Goal: Navigation & Orientation: Find specific page/section

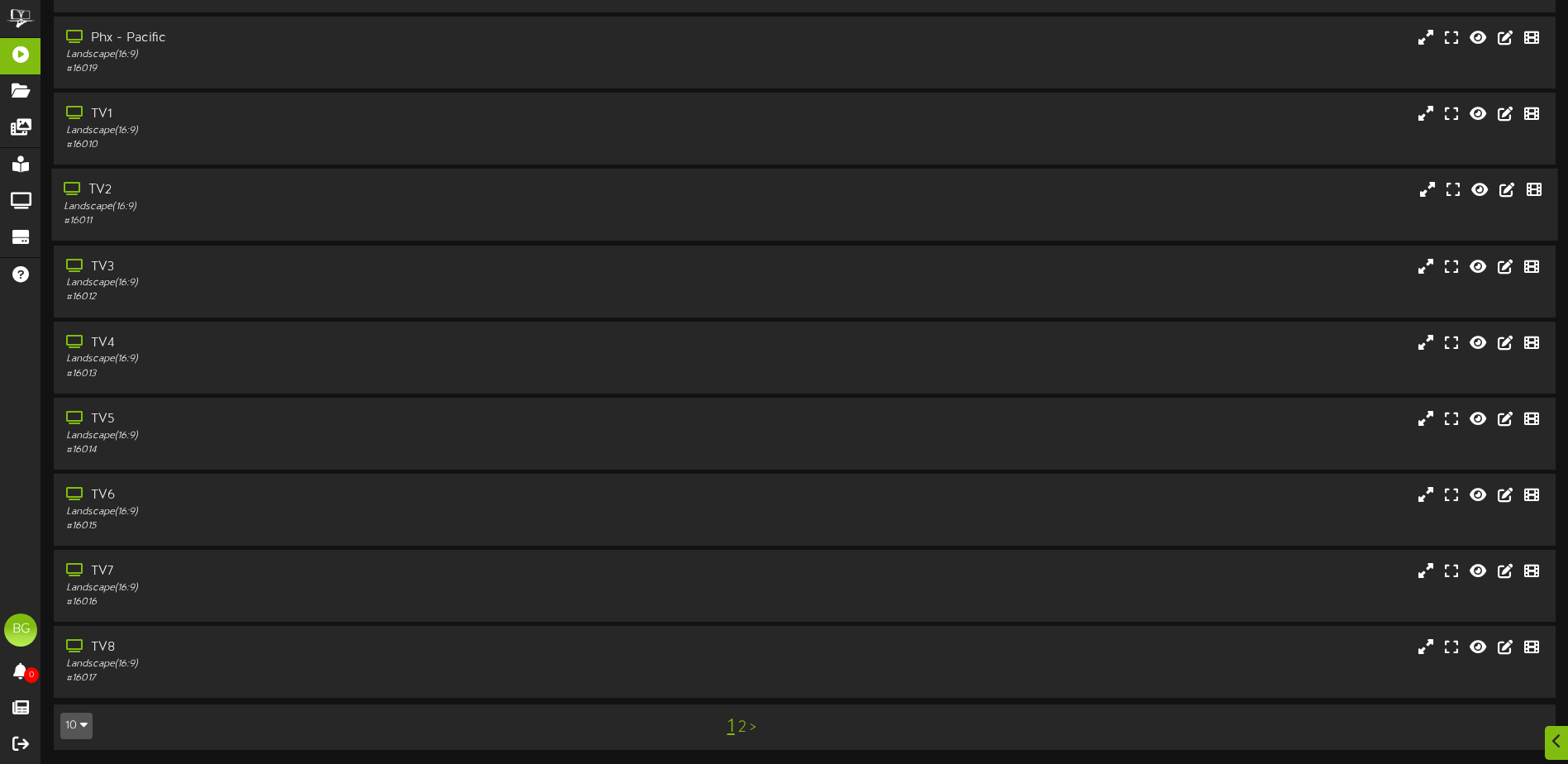
scroll to position [123, 0]
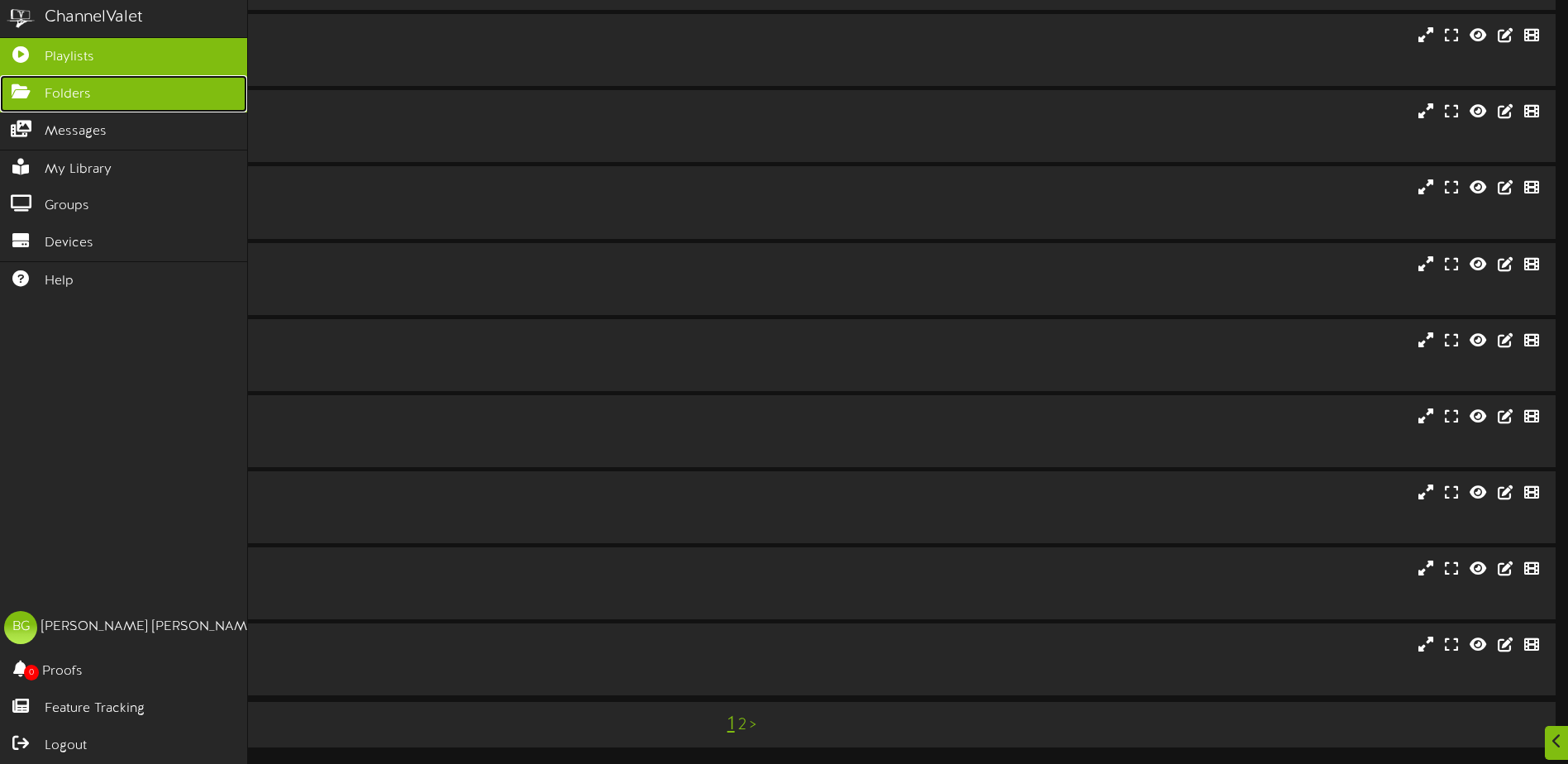
click at [43, 90] on link "Folders" at bounding box center [123, 93] width 247 height 37
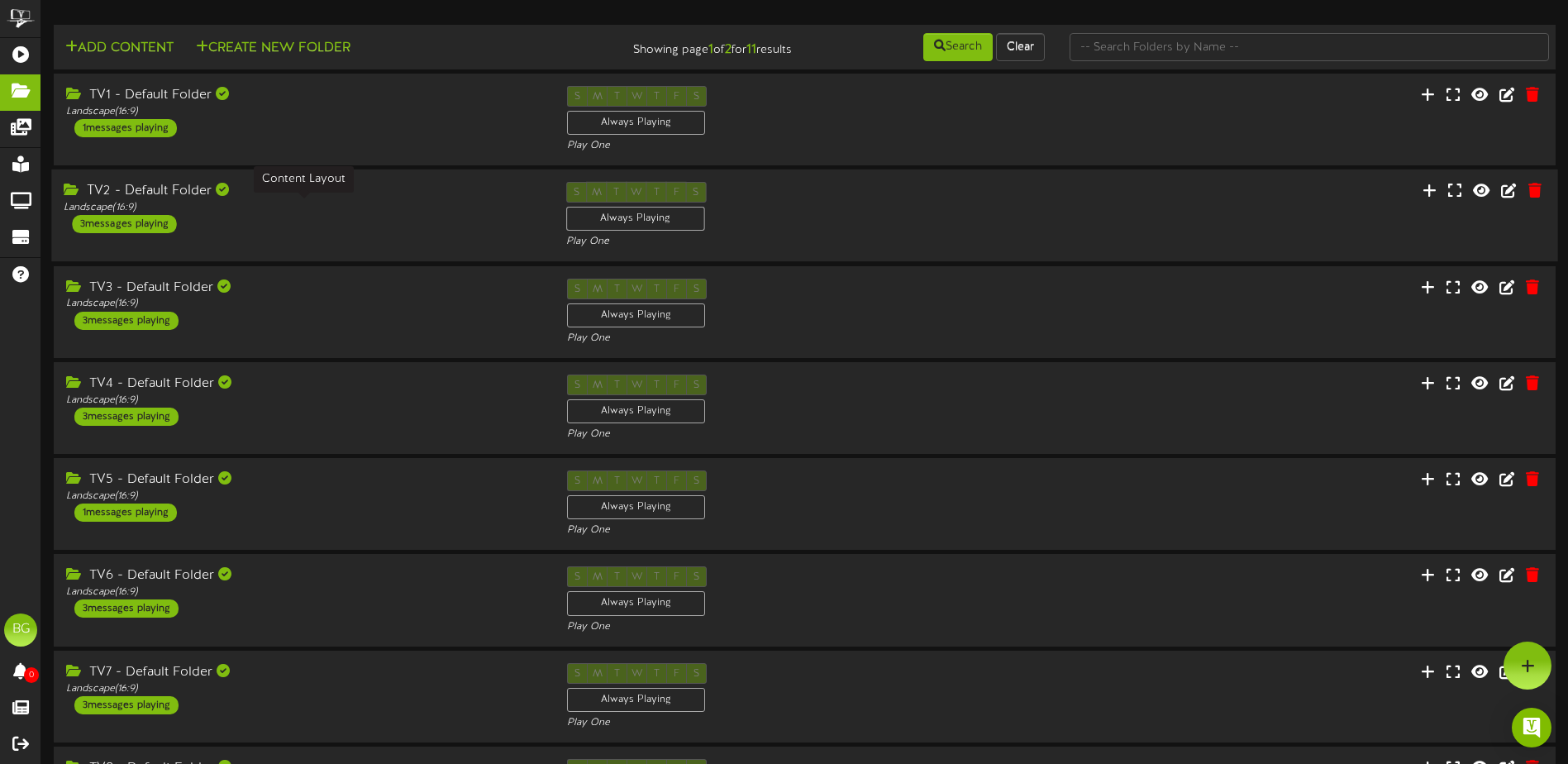
click at [375, 215] on div "TV2 - Default Folder Landscape ( 16:9 ) 3 messages playing" at bounding box center [302, 207] width 502 height 52
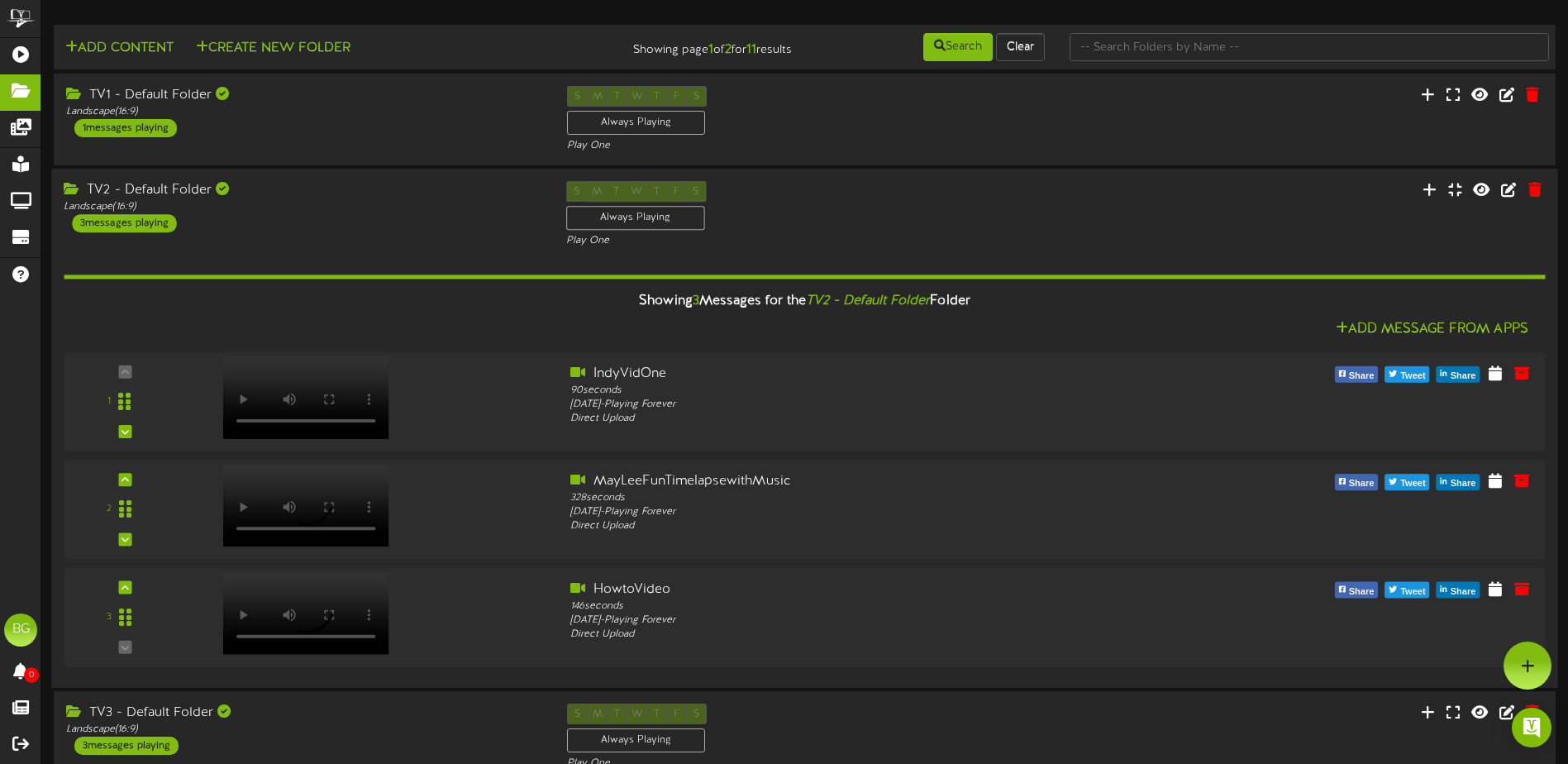
click at [479, 309] on div "Showing 3 Messages for the TV2 - Default Folder Folder" at bounding box center [805, 301] width 1506 height 35
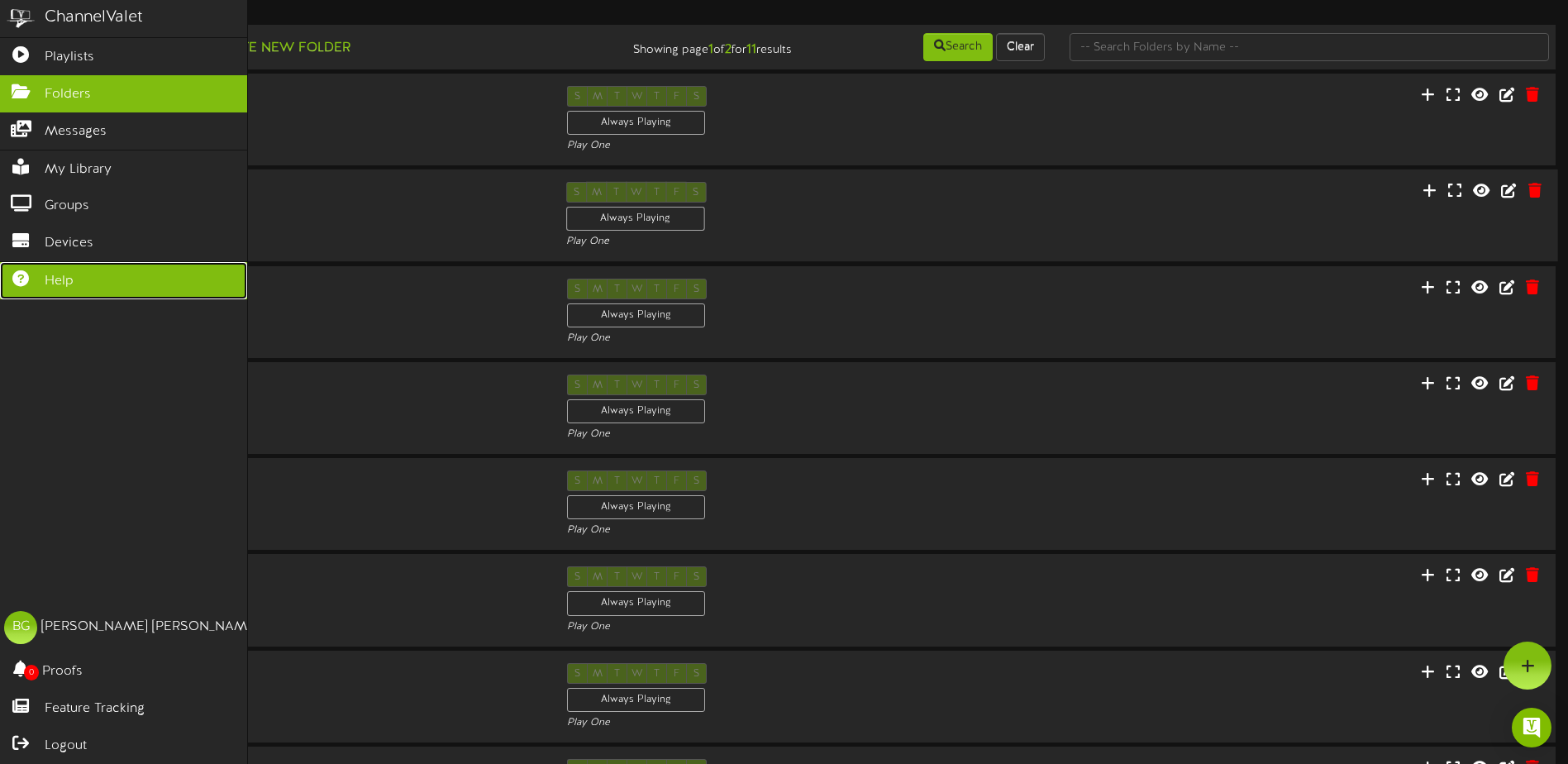
click at [92, 270] on link "Help" at bounding box center [123, 280] width 247 height 37
